Goal: Obtain resource: Obtain resource

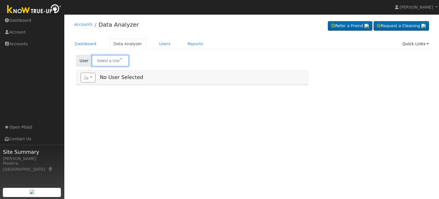
type input "Ruben Perry"
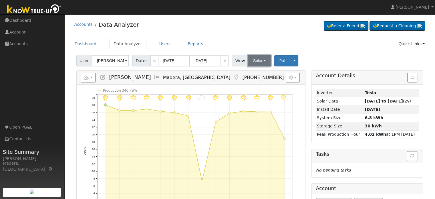
click at [256, 56] on button "Solar" at bounding box center [259, 60] width 23 height 11
click at [258, 75] on link "Utility" at bounding box center [267, 73] width 40 height 8
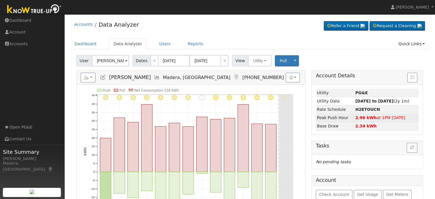
scroll to position [31, 0]
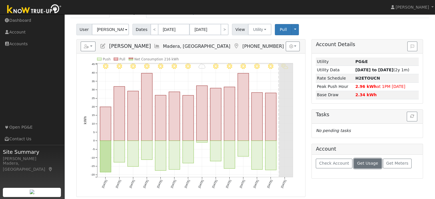
click at [363, 165] on button "Get Usage" at bounding box center [367, 163] width 28 height 10
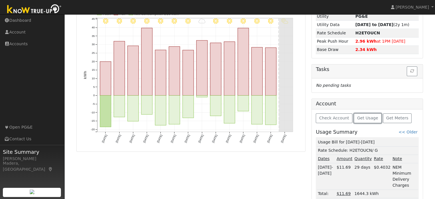
scroll to position [0, 0]
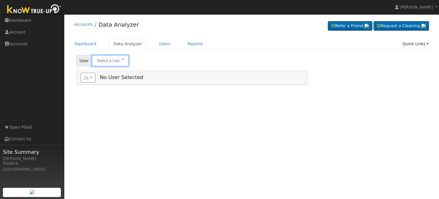
type input "Sarah Lisitsin"
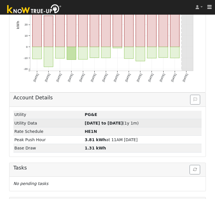
scroll to position [184, 0]
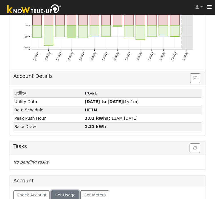
click at [58, 190] on button "Get Usage" at bounding box center [65, 195] width 28 height 10
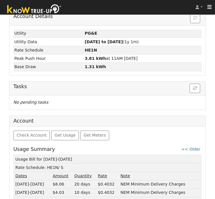
click at [50, 155] on td "Usage Bill for 08/11-09/09/25" at bounding box center [107, 159] width 186 height 8
copy td "Usage Bill for 08/11-09/09/25"
click at [195, 147] on link "<< Older" at bounding box center [190, 149] width 19 height 5
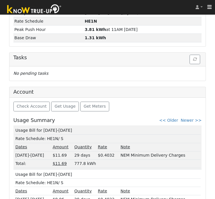
scroll to position [273, 0]
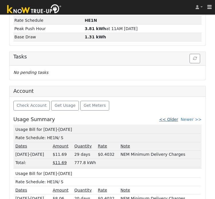
click at [177, 117] on link "<< Older" at bounding box center [168, 119] width 19 height 5
click at [176, 117] on link "<< Older" at bounding box center [168, 119] width 19 height 5
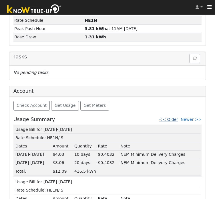
click at [173, 117] on link "<< Older" at bounding box center [168, 119] width 19 height 5
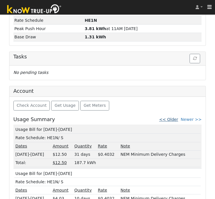
click at [177, 117] on link "<< Older" at bounding box center [168, 119] width 19 height 5
click at [173, 104] on div "Check Account Get Usage Get Meters Usage Summary << Older Newer >> Usage Bill f…" at bounding box center [107, 157] width 196 height 120
click at [175, 117] on link "<< Older" at bounding box center [168, 119] width 19 height 5
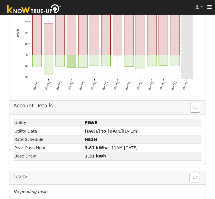
scroll to position [287, 0]
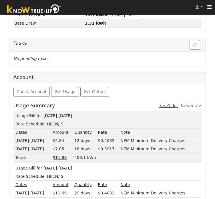
click at [177, 103] on link "<< Older" at bounding box center [168, 105] width 19 height 5
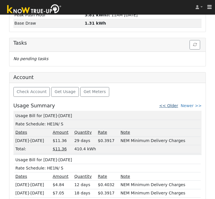
click at [177, 103] on link "<< Older" at bounding box center [168, 105] width 19 height 5
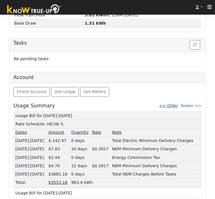
click at [177, 103] on link "<< Older" at bounding box center [168, 105] width 19 height 5
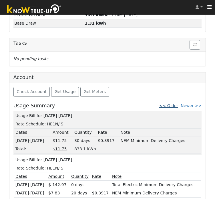
click at [174, 103] on link "<< Older" at bounding box center [168, 105] width 19 height 5
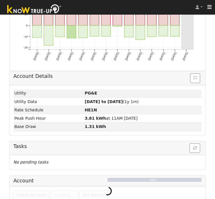
scroll to position [279, 0]
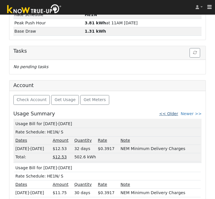
click at [178, 111] on link "<< Older" at bounding box center [168, 113] width 19 height 5
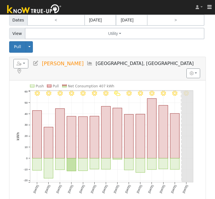
scroll to position [0, 0]
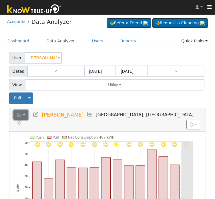
click at [22, 113] on button "button" at bounding box center [20, 115] width 15 height 10
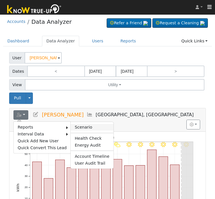
click at [74, 126] on link "Scenario" at bounding box center [92, 127] width 43 height 7
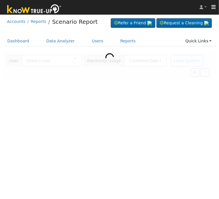
type input "Sarah Lisitsin"
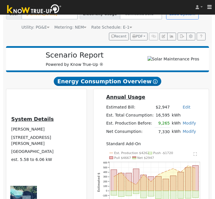
scroll to position [49, 0]
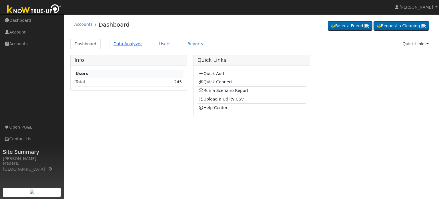
click at [120, 44] on link "Data Analyzer" at bounding box center [127, 44] width 37 height 11
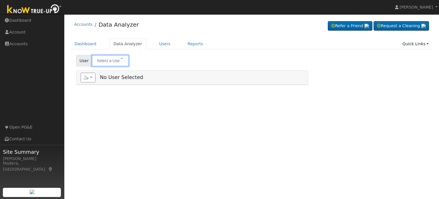
type input "[PERSON_NAME]"
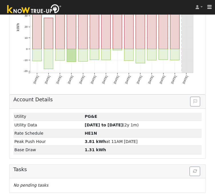
scroll to position [188, 0]
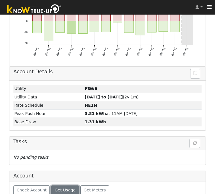
click at [64, 188] on span "Get Usage" at bounding box center [65, 190] width 21 height 5
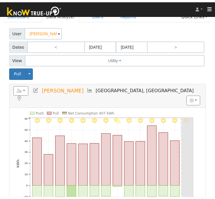
scroll to position [0, 0]
